Goal: Task Accomplishment & Management: Complete application form

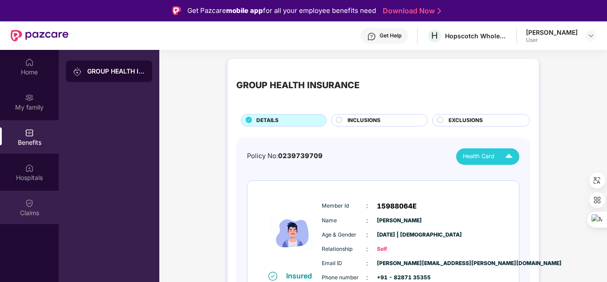
click at [23, 201] on div "Claims" at bounding box center [29, 206] width 59 height 33
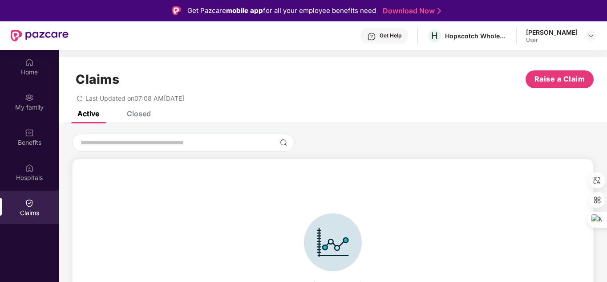
scroll to position [20, 0]
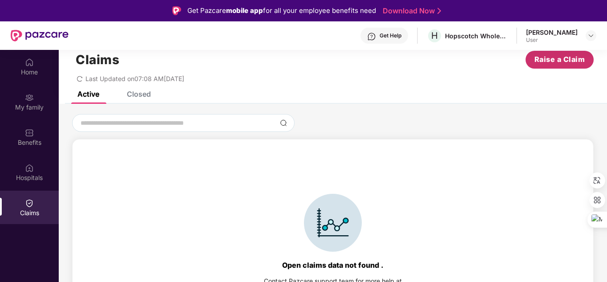
click at [562, 57] on span "Raise a Claim" at bounding box center [559, 59] width 51 height 11
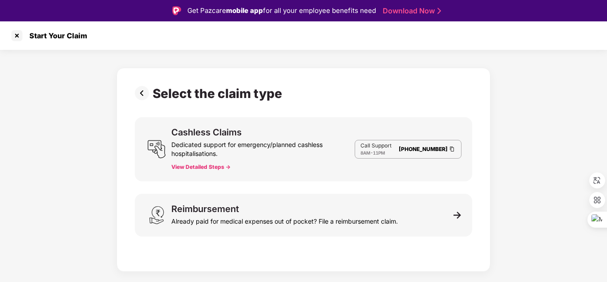
scroll to position [21, 0]
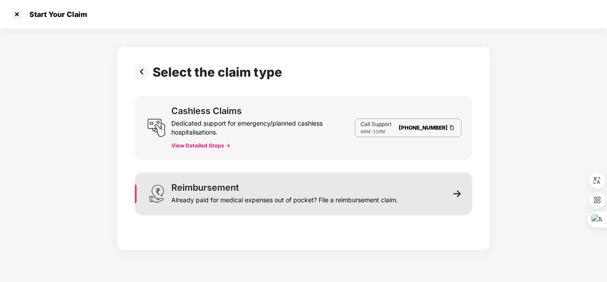
click at [206, 196] on div "Already paid for medical expenses out of pocket? File a reimbursement claim." at bounding box center [284, 198] width 227 height 12
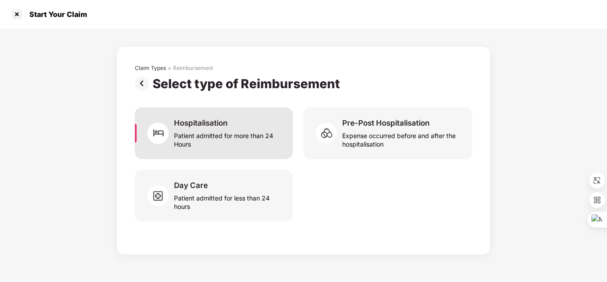
click at [217, 125] on div "Hospitalisation" at bounding box center [200, 123] width 53 height 10
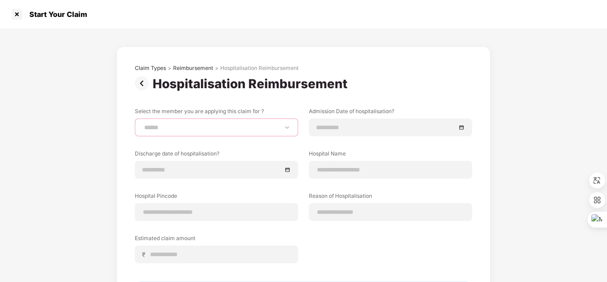
click at [287, 129] on select "**********" at bounding box center [216, 127] width 148 height 7
select select "**********"
click at [142, 124] on select "**********" at bounding box center [216, 127] width 148 height 7
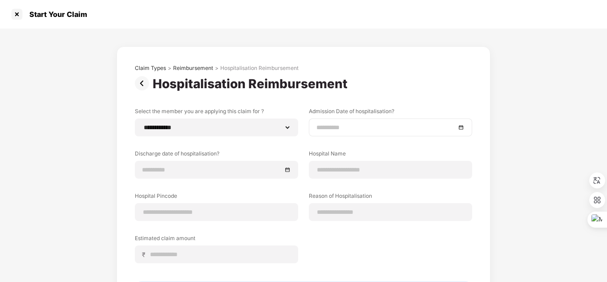
click at [460, 129] on div at bounding box center [390, 127] width 148 height 10
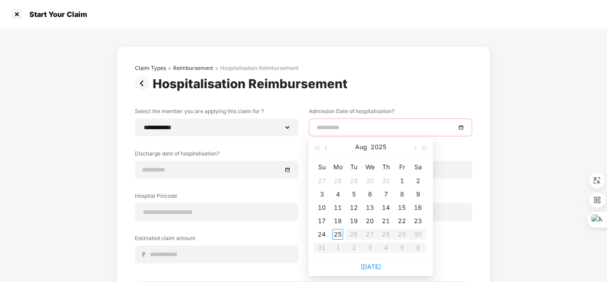
type input "**********"
click at [417, 181] on div "2" at bounding box center [418, 180] width 11 height 11
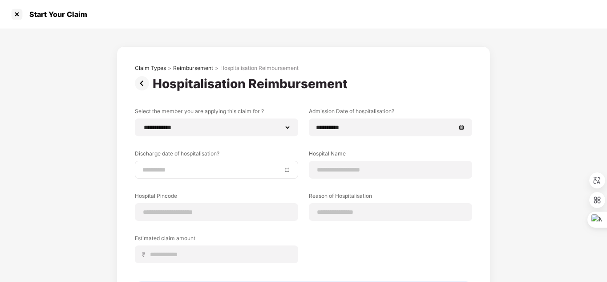
click at [285, 169] on div at bounding box center [216, 170] width 148 height 10
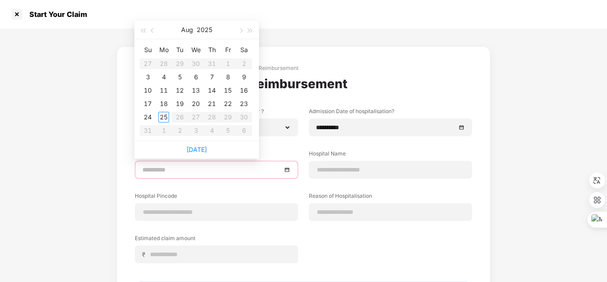
type input "**********"
click at [163, 76] on div "4" at bounding box center [163, 77] width 11 height 11
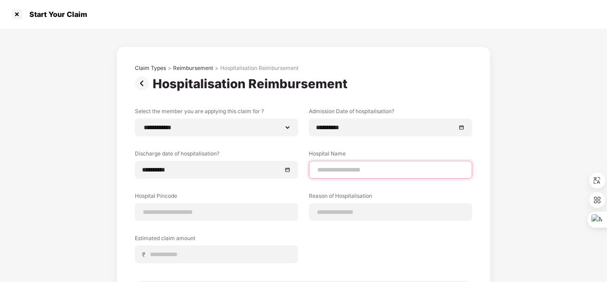
click at [354, 167] on input at bounding box center [390, 169] width 148 height 9
type input "**********"
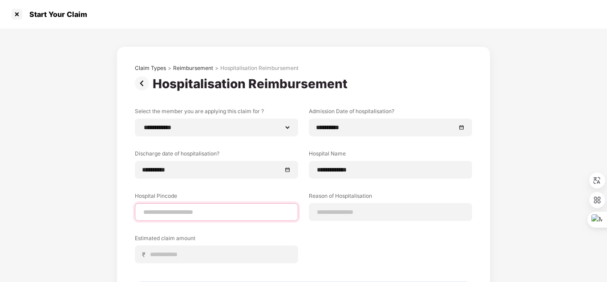
click at [157, 212] on input at bounding box center [216, 211] width 148 height 9
type input "******"
select select "*********"
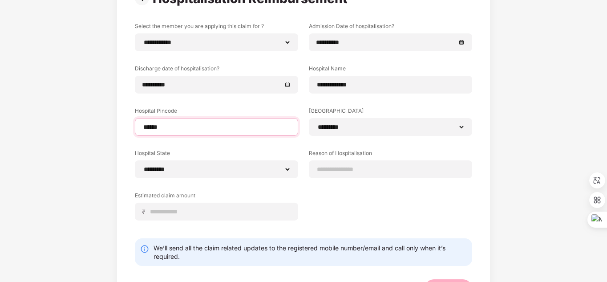
scroll to position [85, 0]
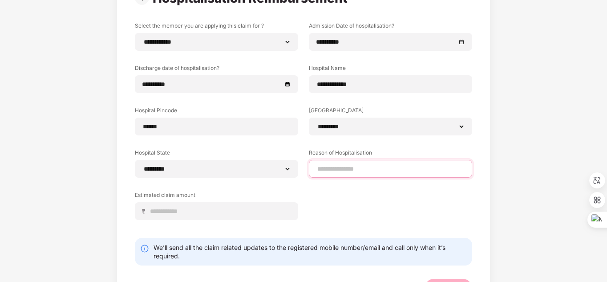
click at [327, 169] on input at bounding box center [390, 168] width 148 height 9
type input "*********"
click at [308, 204] on div "**********" at bounding box center [303, 127] width 337 height 211
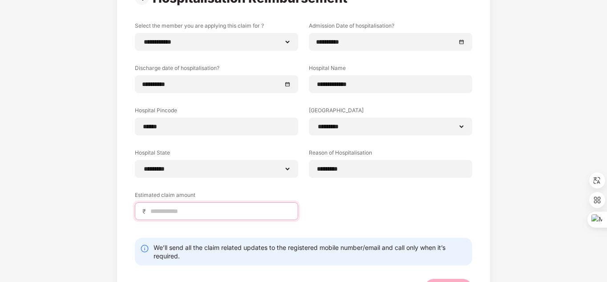
click at [161, 210] on input at bounding box center [220, 210] width 141 height 9
type input "*****"
click at [379, 214] on div "**********" at bounding box center [303, 127] width 337 height 211
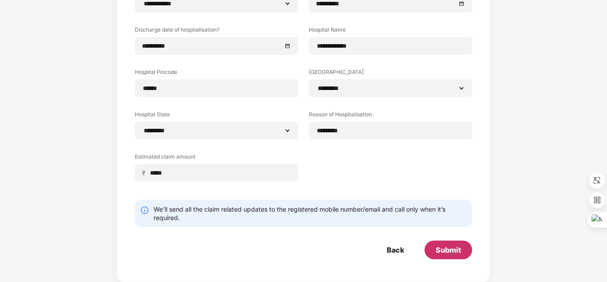
click at [448, 249] on div "Submit" at bounding box center [448, 250] width 25 height 10
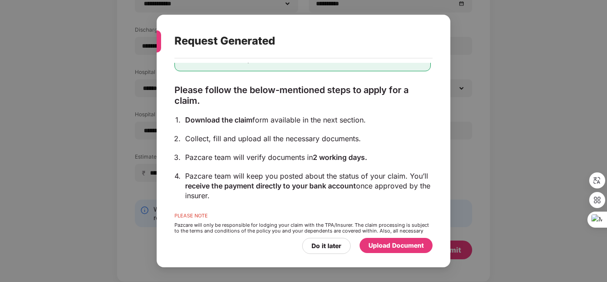
scroll to position [76, 0]
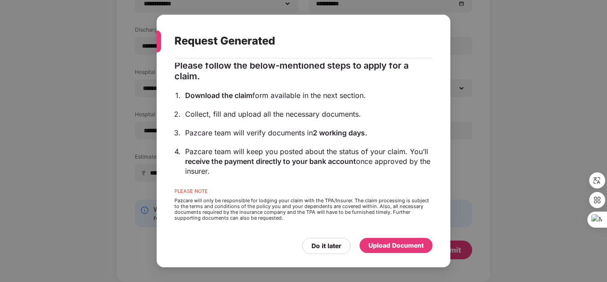
click at [383, 250] on div "Upload Document" at bounding box center [395, 245] width 55 height 10
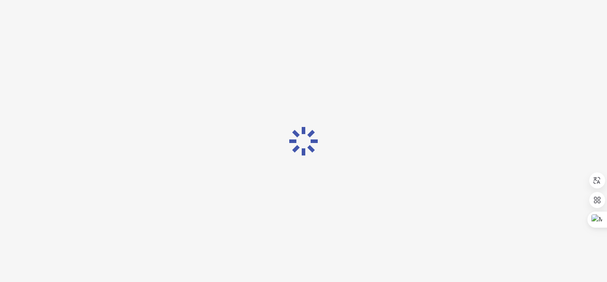
scroll to position [0, 0]
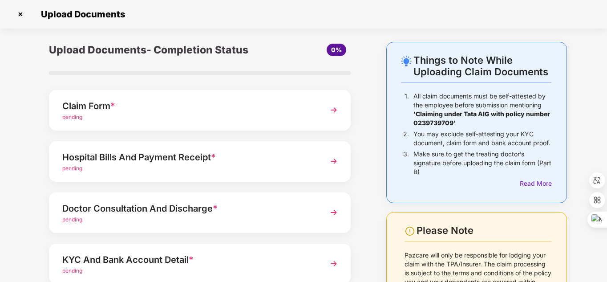
click at [334, 108] on img at bounding box center [334, 110] width 16 height 16
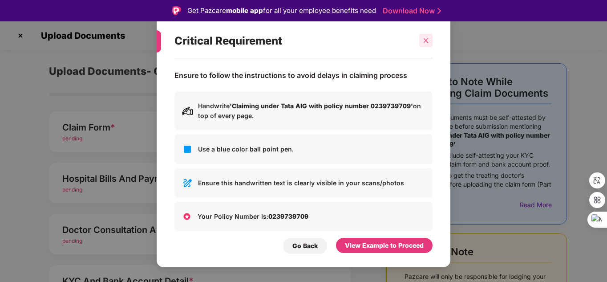
click at [426, 40] on icon "close" at bounding box center [426, 40] width 6 height 6
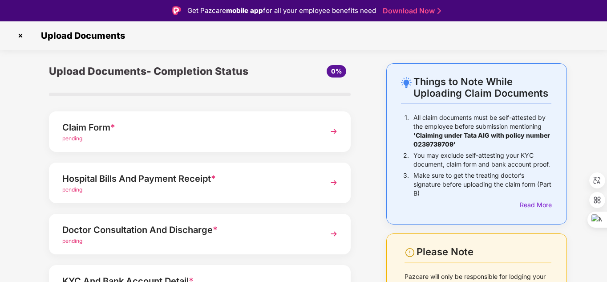
click at [73, 138] on span "pending" at bounding box center [72, 138] width 20 height 7
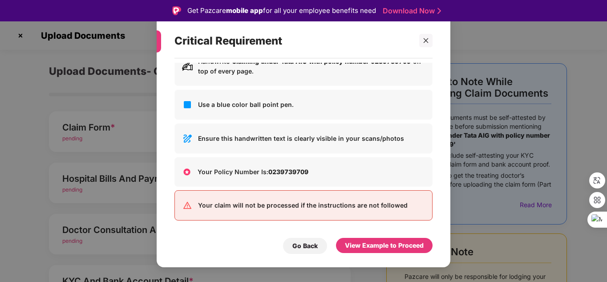
scroll to position [45, 0]
click at [359, 247] on div "View Example to Proceed" at bounding box center [384, 245] width 79 height 10
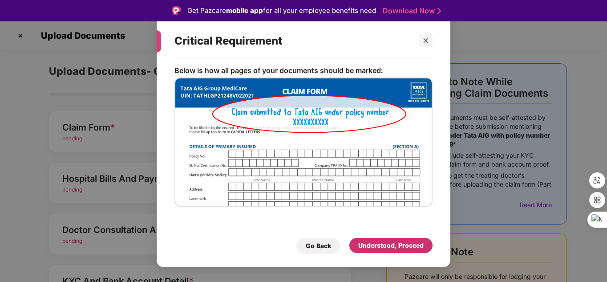
click at [373, 247] on div "Understood, Proceed" at bounding box center [390, 245] width 65 height 10
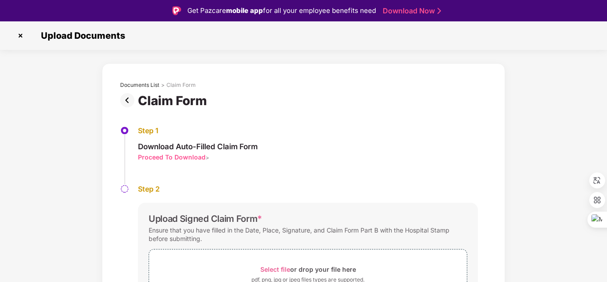
scroll to position [62, 0]
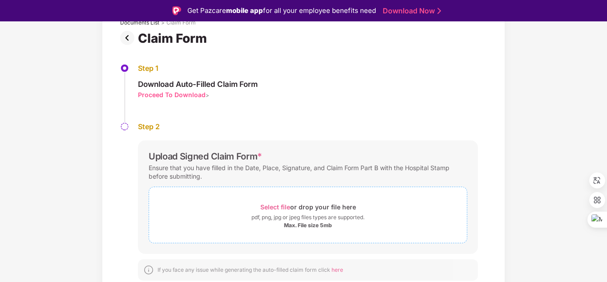
click at [275, 210] on div "Select file or drop your file here" at bounding box center [308, 207] width 96 height 12
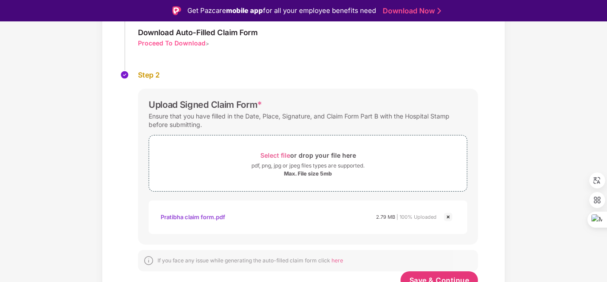
scroll to position [127, 0]
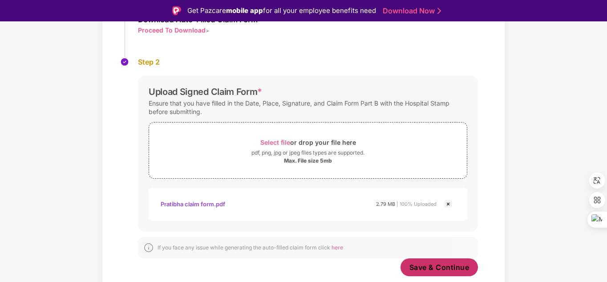
click at [434, 266] on span "Save & Continue" at bounding box center [439, 267] width 60 height 10
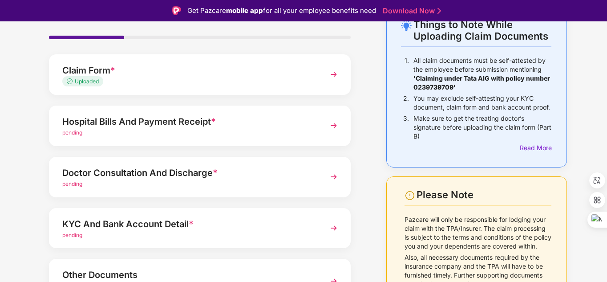
scroll to position [61, 0]
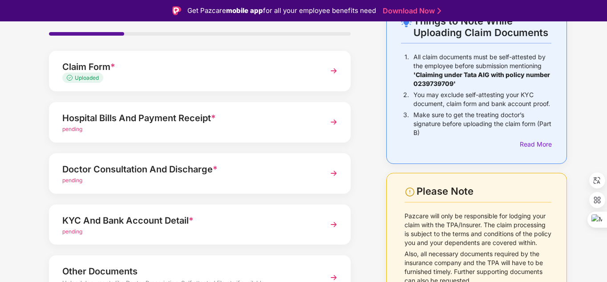
click at [73, 129] on span "pending" at bounding box center [72, 128] width 20 height 7
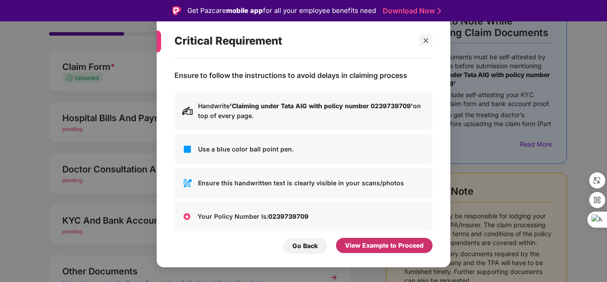
click at [365, 241] on div "View Example to Proceed" at bounding box center [384, 245] width 79 height 10
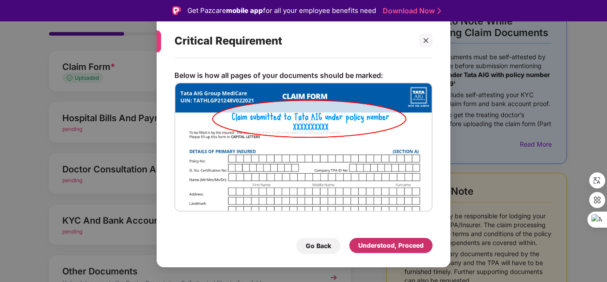
click at [366, 241] on div "Understood, Proceed" at bounding box center [390, 245] width 65 height 10
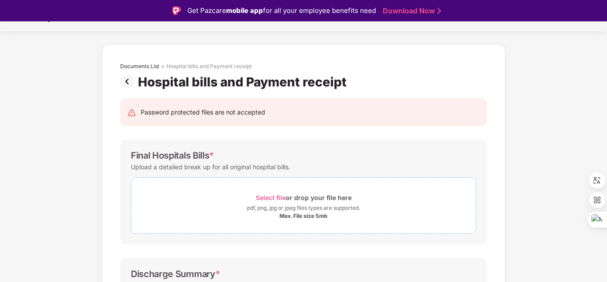
click at [277, 198] on span "Select file" at bounding box center [271, 198] width 30 height 8
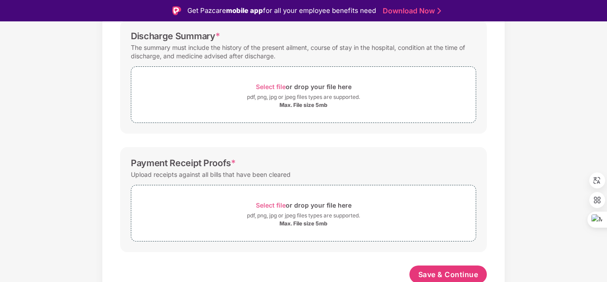
scroll to position [301, 0]
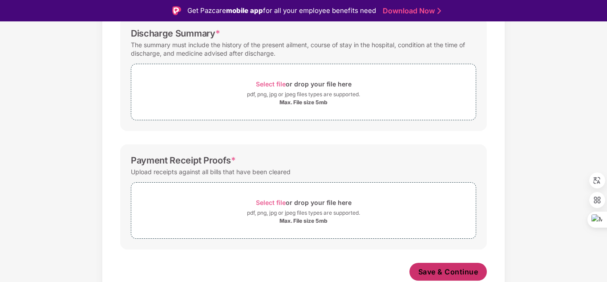
click at [451, 272] on span "Save & Continue" at bounding box center [448, 272] width 60 height 10
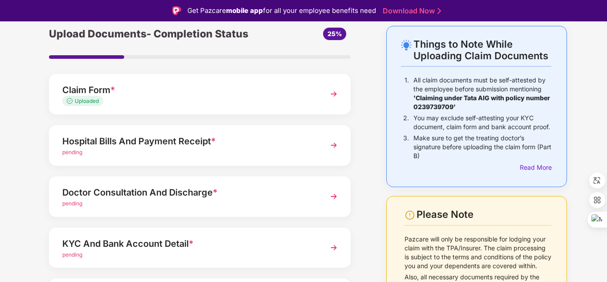
scroll to position [26, 0]
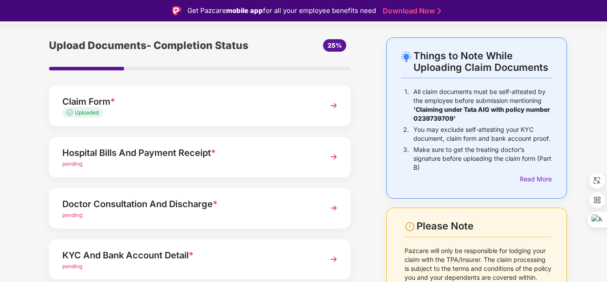
click at [81, 162] on span "pending" at bounding box center [72, 163] width 20 height 7
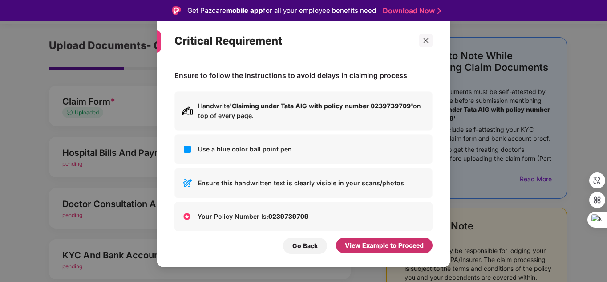
click at [358, 245] on div "View Example to Proceed" at bounding box center [384, 245] width 79 height 10
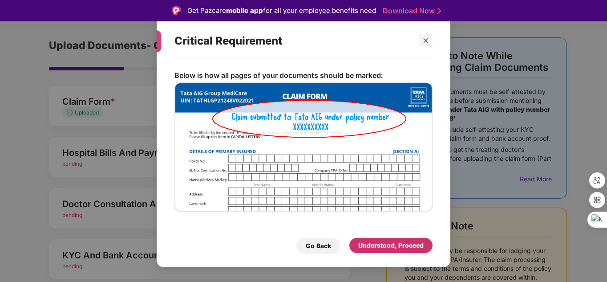
click at [360, 243] on div "Understood, Proceed" at bounding box center [390, 245] width 65 height 10
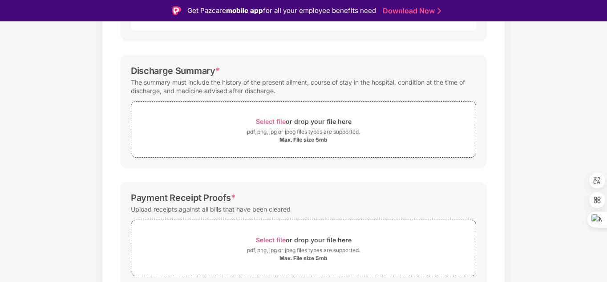
scroll to position [261, 0]
click at [274, 125] on span "Select file" at bounding box center [271, 124] width 30 height 8
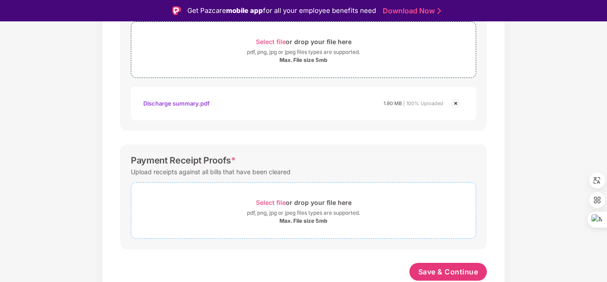
scroll to position [343, 0]
click at [271, 202] on span "Select file" at bounding box center [271, 202] width 30 height 8
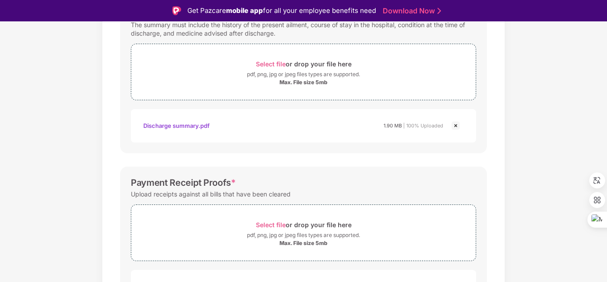
scroll to position [385, 0]
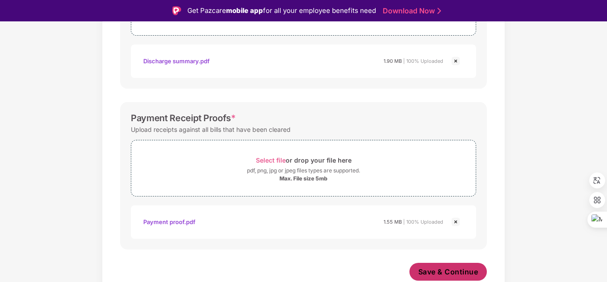
click at [443, 269] on span "Save & Continue" at bounding box center [448, 272] width 60 height 10
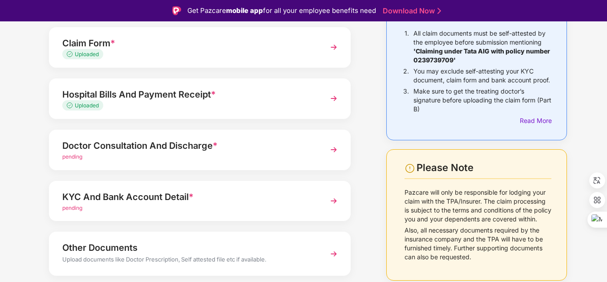
scroll to position [86, 0]
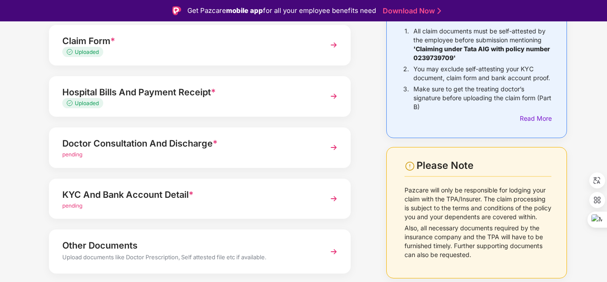
click at [74, 152] on span "pending" at bounding box center [72, 154] width 20 height 7
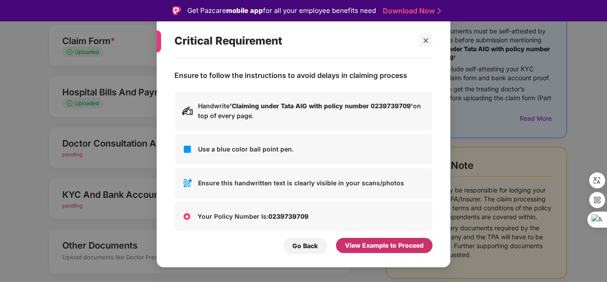
click at [371, 245] on div "View Example to Proceed" at bounding box center [384, 245] width 79 height 10
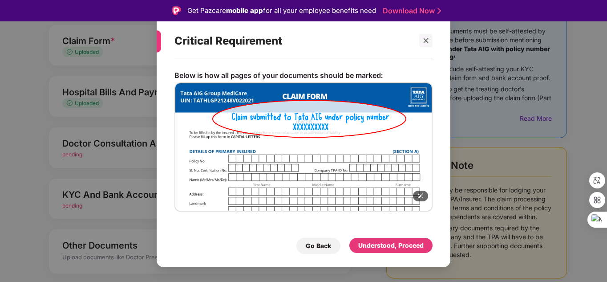
scroll to position [5, 0]
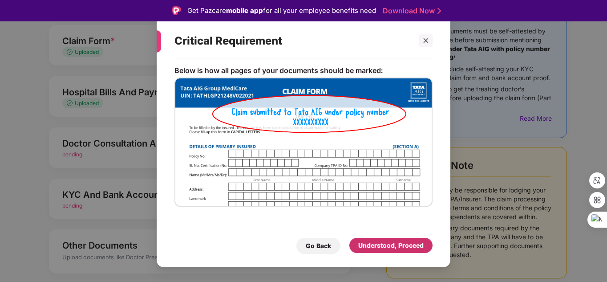
click at [379, 249] on div "Understood, Proceed" at bounding box center [390, 245] width 65 height 10
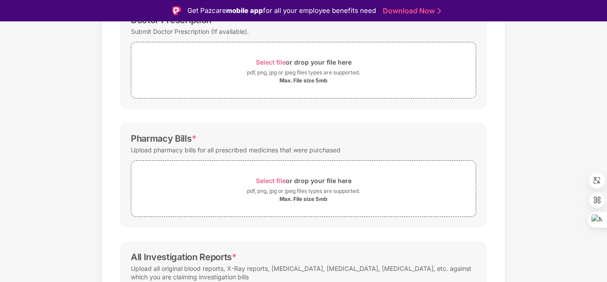
scroll to position [155, 0]
click at [266, 178] on span "Select file" at bounding box center [271, 180] width 30 height 8
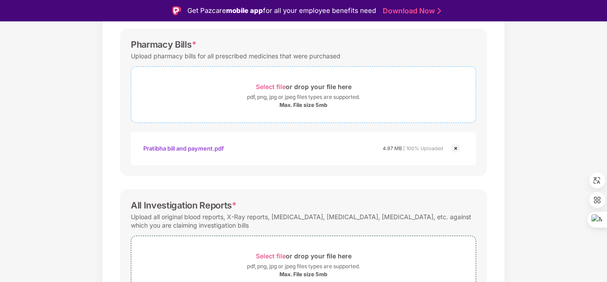
scroll to position [301, 0]
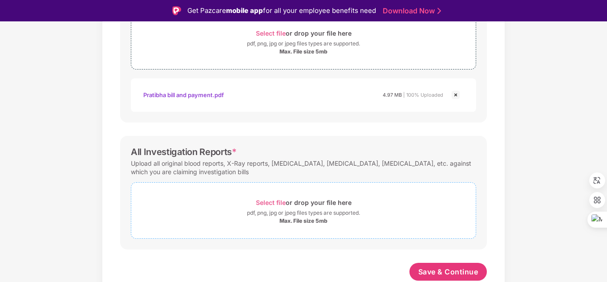
click at [271, 202] on span "Select file" at bounding box center [271, 202] width 30 height 8
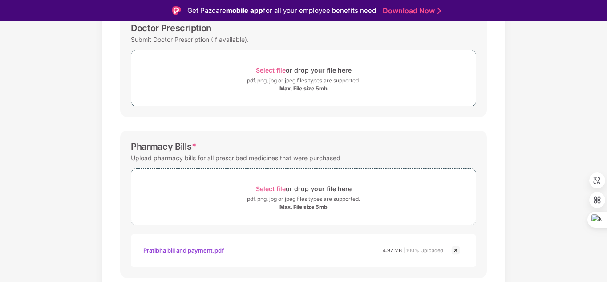
scroll to position [344, 0]
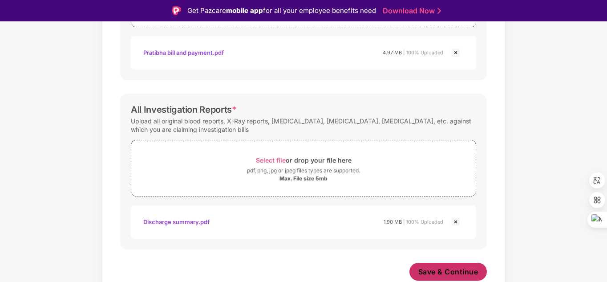
click at [444, 276] on span "Save & Continue" at bounding box center [448, 272] width 60 height 10
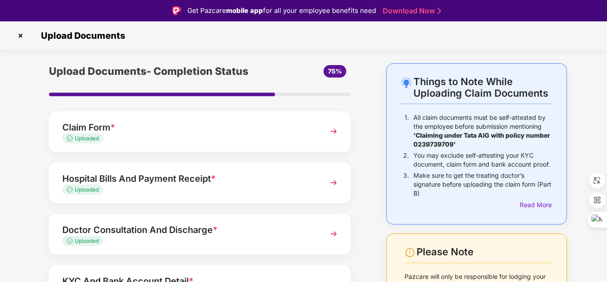
scroll to position [112, 0]
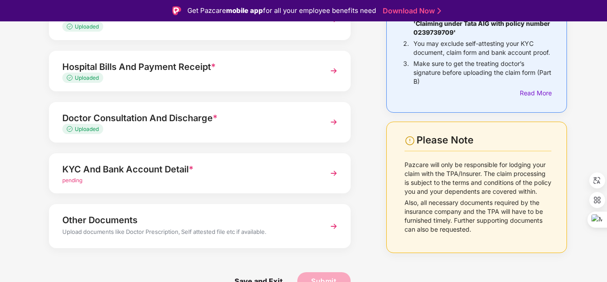
click at [73, 179] on span "pending" at bounding box center [72, 180] width 20 height 7
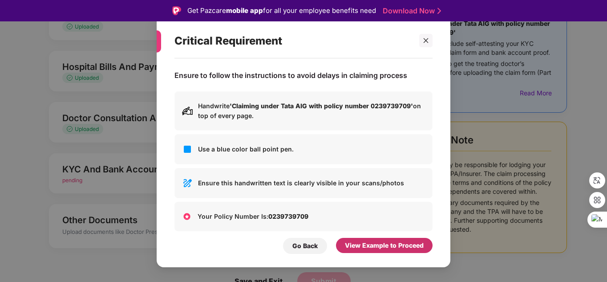
click at [382, 248] on div "View Example to Proceed" at bounding box center [384, 245] width 79 height 10
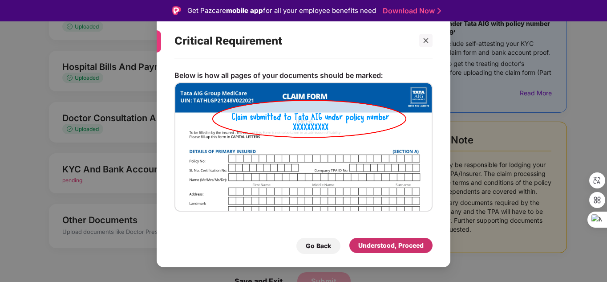
click at [378, 250] on div "Understood, Proceed" at bounding box center [390, 245] width 65 height 10
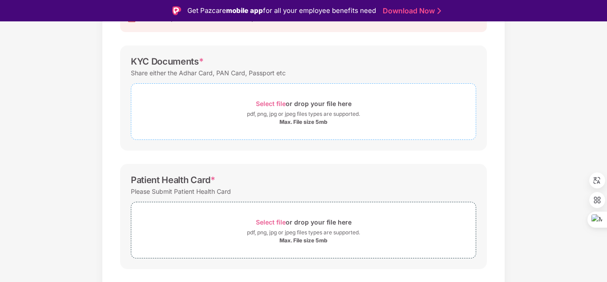
scroll to position [112, 0]
click at [287, 157] on div "Password protected files are not accepted KYC Documents * Share either the Adha…" at bounding box center [303, 216] width 393 height 441
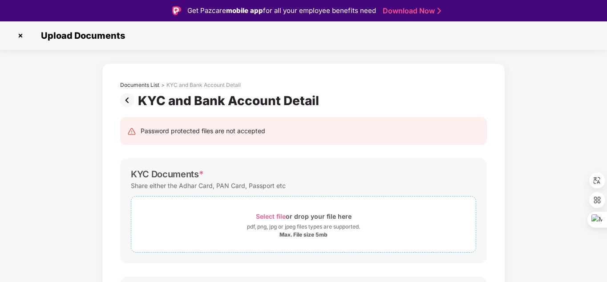
click at [279, 216] on span "Select file" at bounding box center [271, 216] width 30 height 8
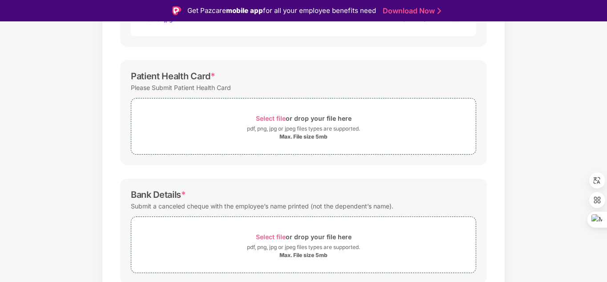
scroll to position [261, 0]
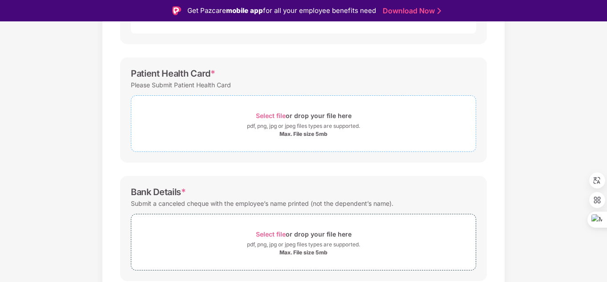
click at [263, 116] on span "Select file" at bounding box center [271, 116] width 30 height 8
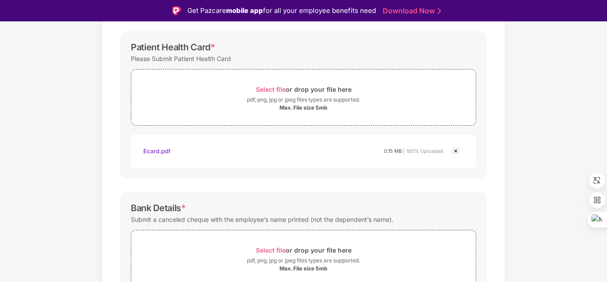
scroll to position [335, 0]
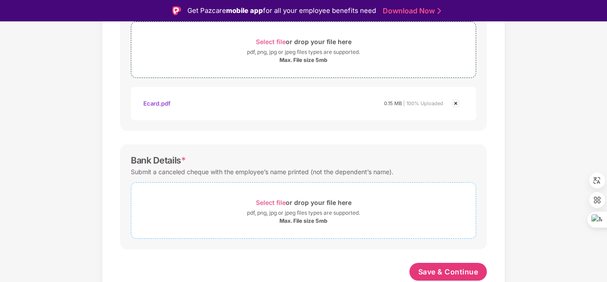
click at [265, 203] on span "Select file" at bounding box center [271, 202] width 30 height 8
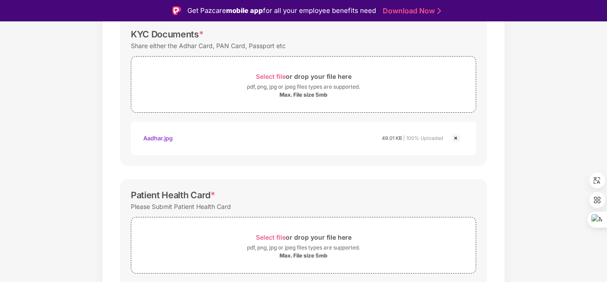
scroll to position [377, 0]
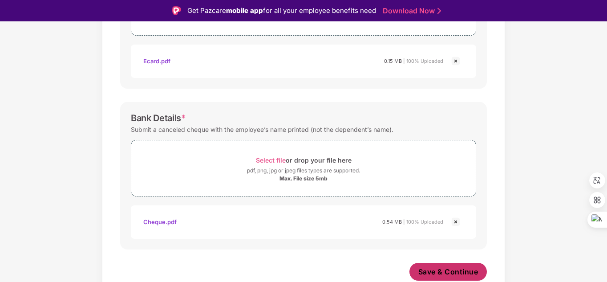
click at [445, 275] on span "Save & Continue" at bounding box center [448, 272] width 60 height 10
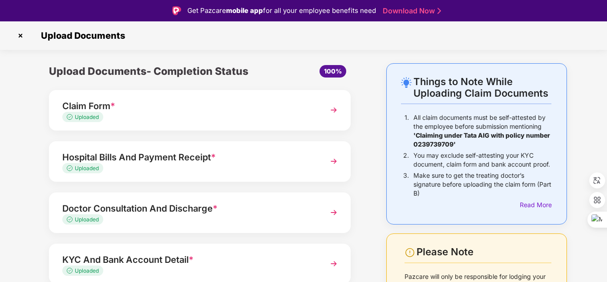
scroll to position [90, 0]
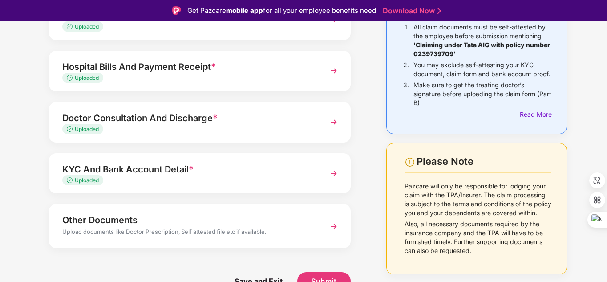
click at [129, 226] on div "Other Documents" at bounding box center [188, 220] width 252 height 14
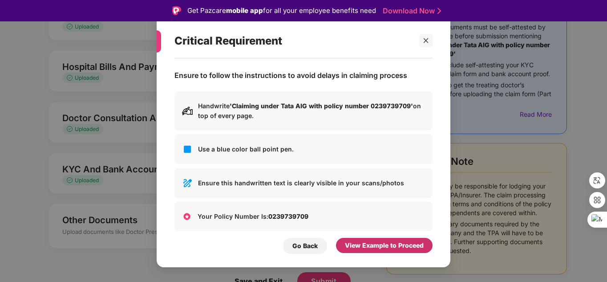
click at [394, 241] on div "View Example to Proceed" at bounding box center [384, 245] width 79 height 10
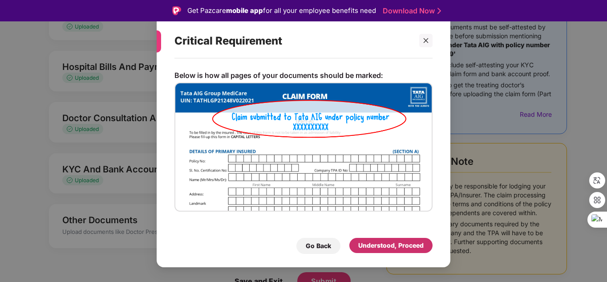
click at [388, 243] on div "Understood, Proceed" at bounding box center [390, 245] width 65 height 10
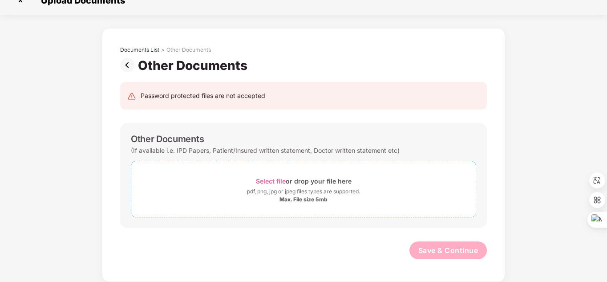
scroll to position [0, 0]
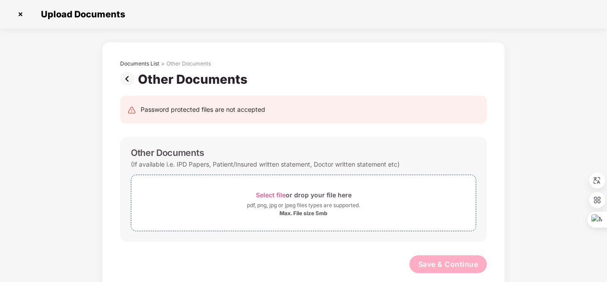
click at [130, 78] on img at bounding box center [129, 79] width 18 height 14
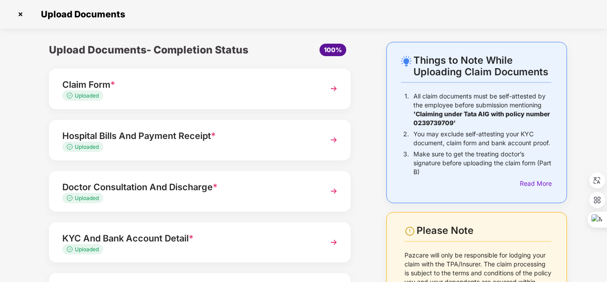
scroll to position [90, 0]
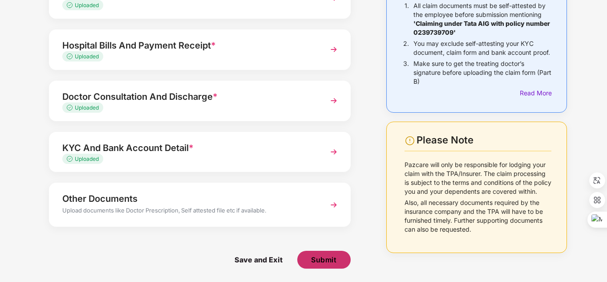
click at [336, 253] on button "Submit" at bounding box center [323, 260] width 53 height 18
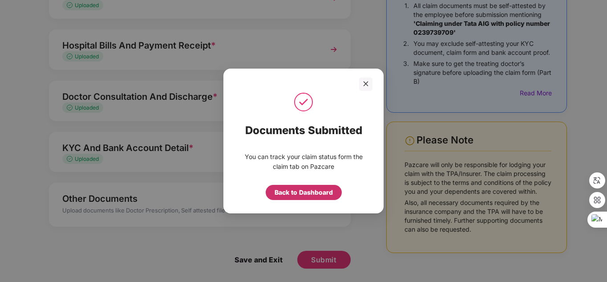
click at [310, 193] on div "Back to Dashboard" at bounding box center [304, 192] width 58 height 10
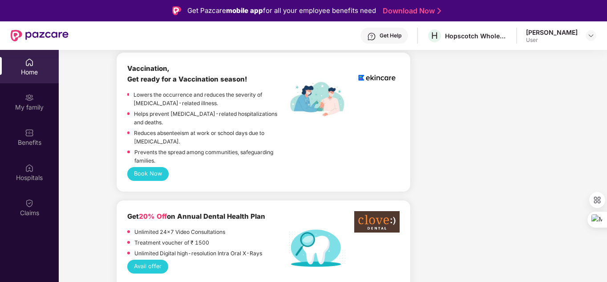
scroll to position [615, 0]
